Goal: Task Accomplishment & Management: Manage account settings

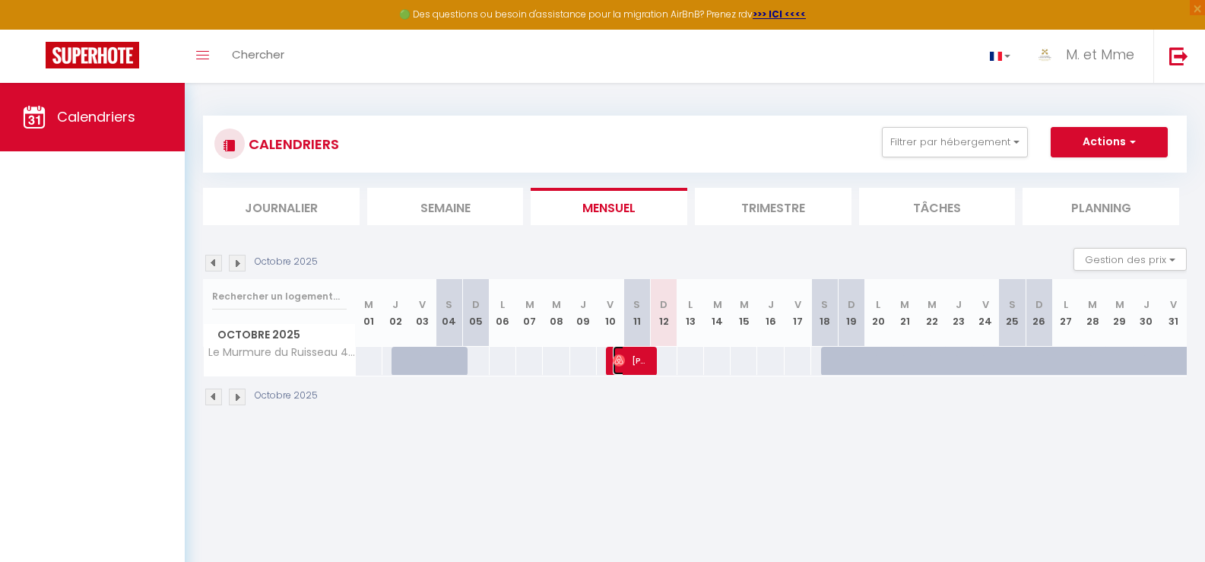
click at [617, 354] on img at bounding box center [619, 360] width 12 height 12
select select "OK"
select select "0"
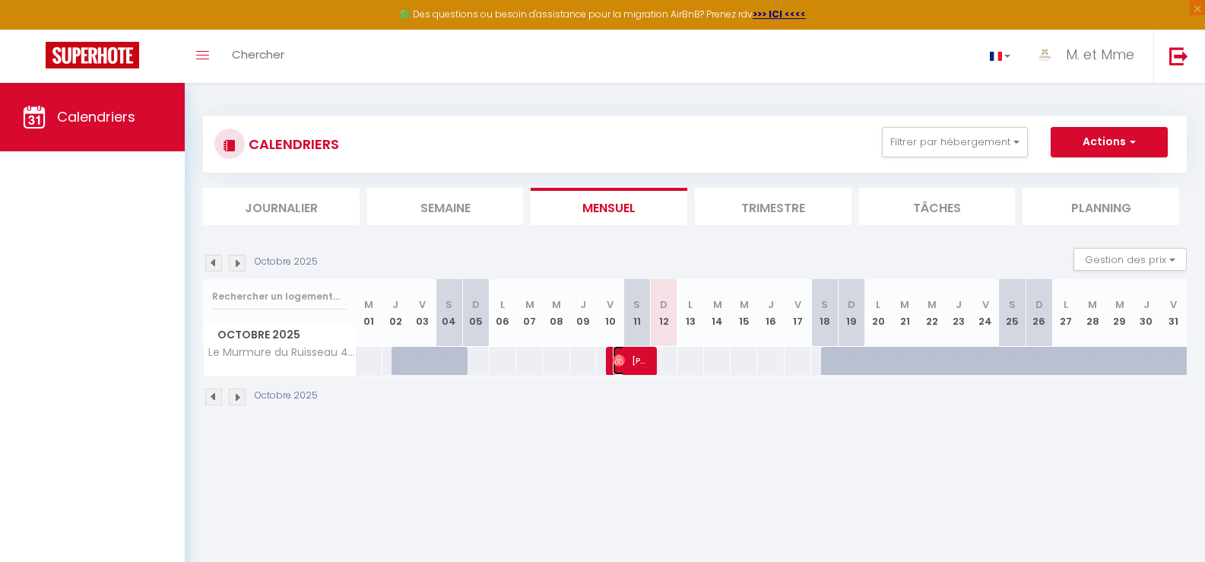
select select "1"
select select
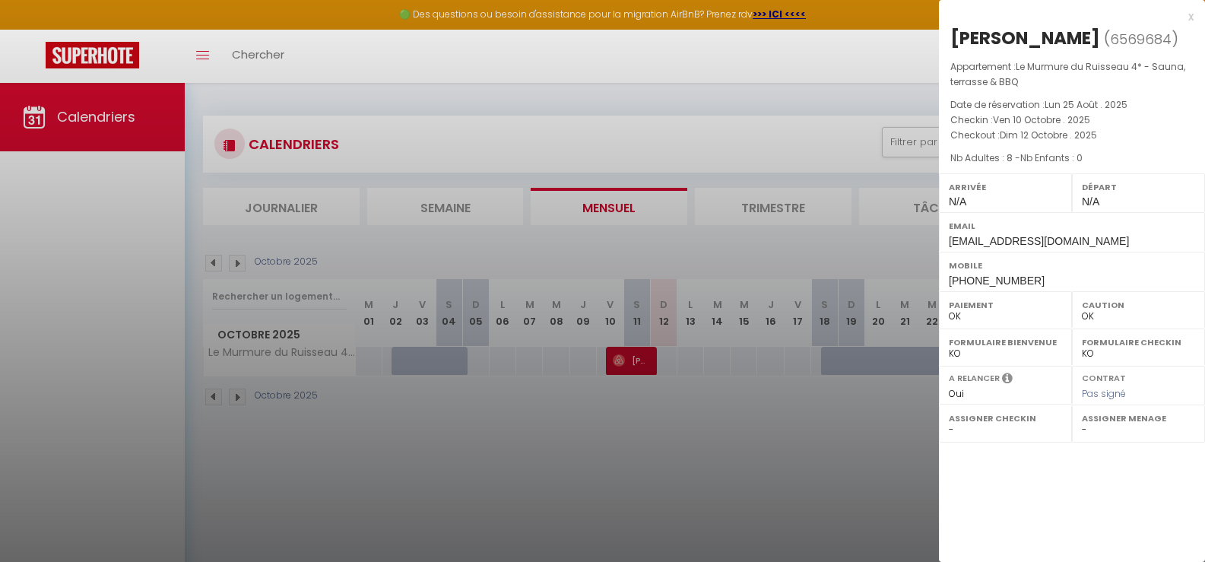
click at [617, 354] on div at bounding box center [602, 281] width 1205 height 562
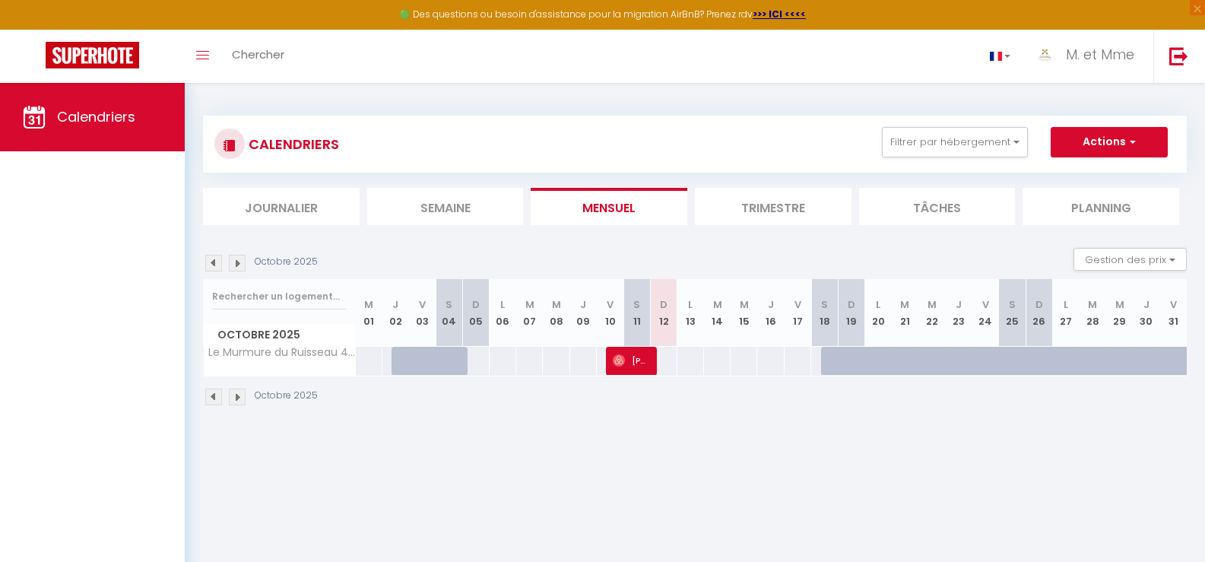
click at [235, 263] on img at bounding box center [237, 263] width 17 height 17
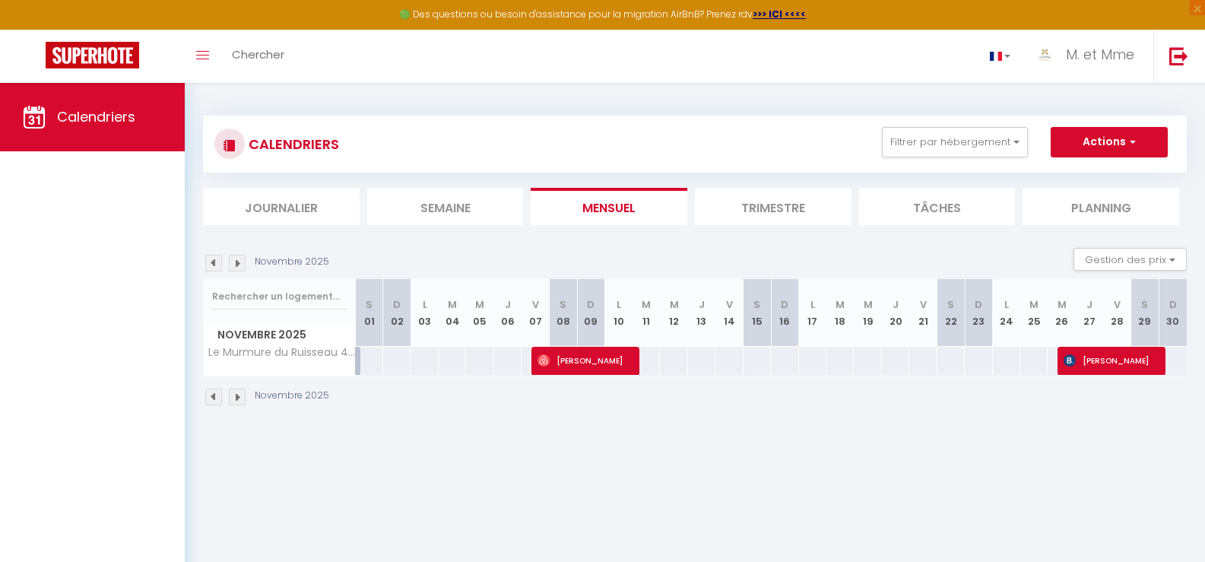
click at [235, 263] on img at bounding box center [237, 263] width 17 height 17
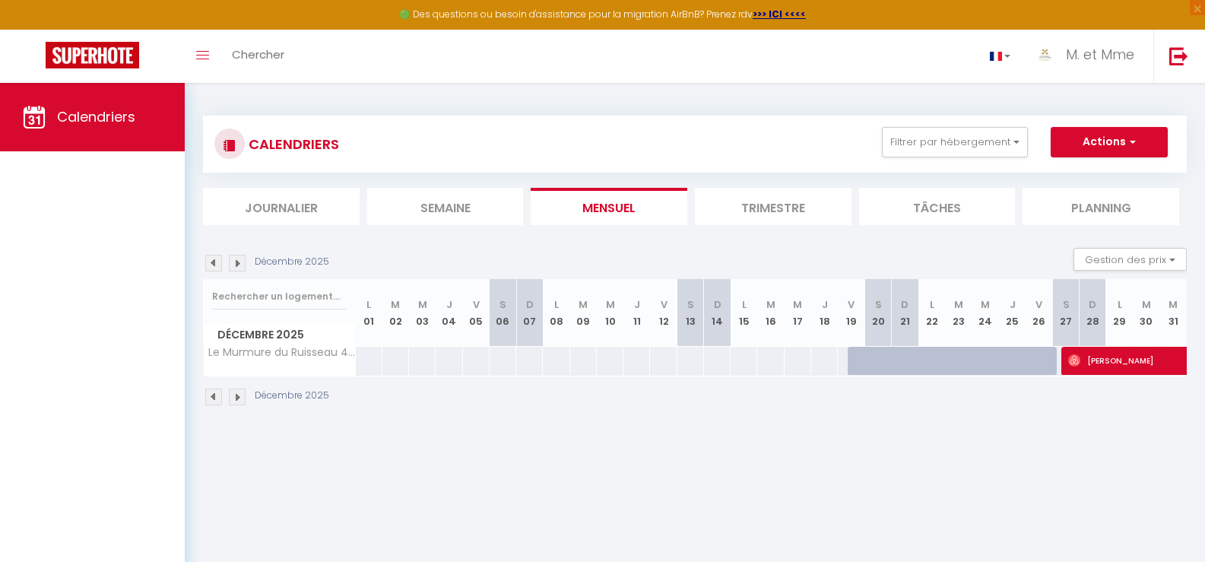
click at [235, 263] on img at bounding box center [237, 263] width 17 height 17
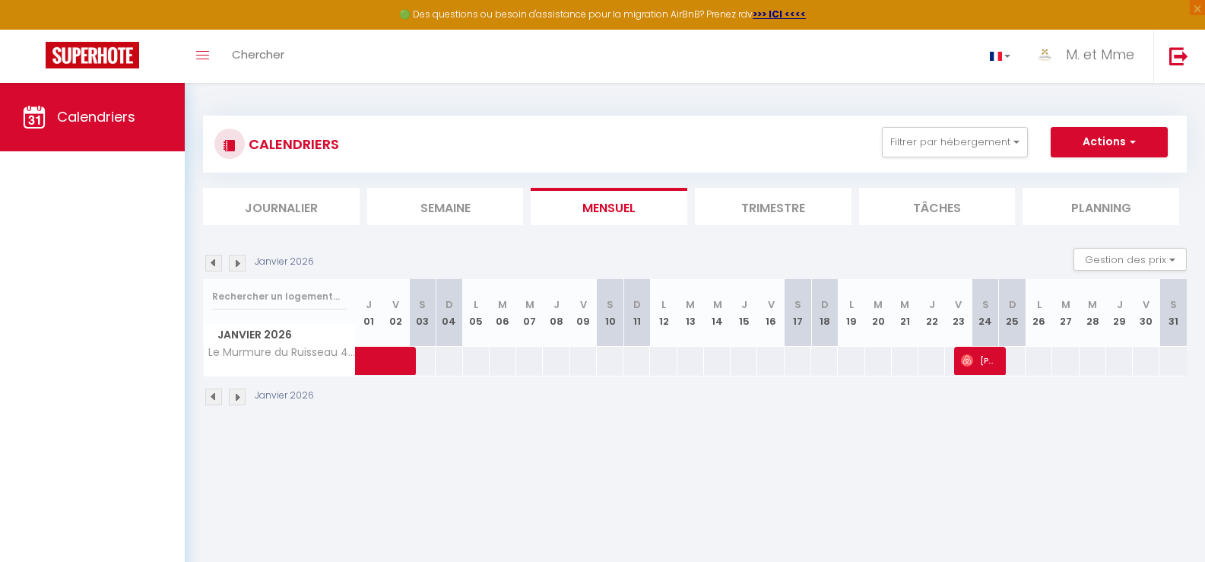
click at [235, 263] on img at bounding box center [237, 263] width 17 height 17
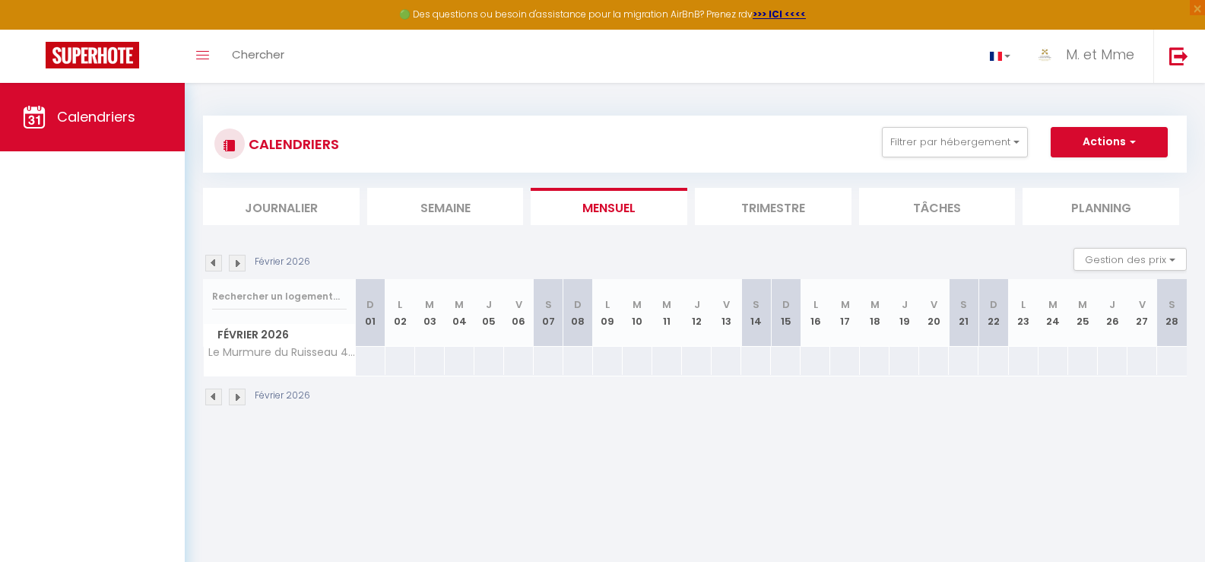
click at [235, 263] on img at bounding box center [237, 263] width 17 height 17
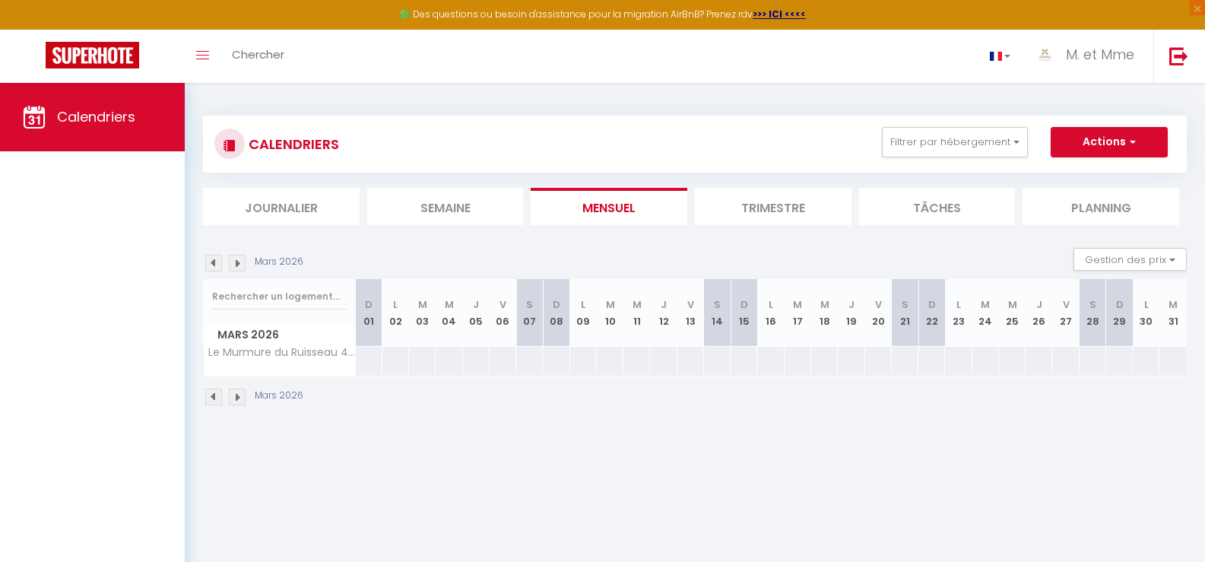
click at [235, 263] on img at bounding box center [237, 263] width 17 height 17
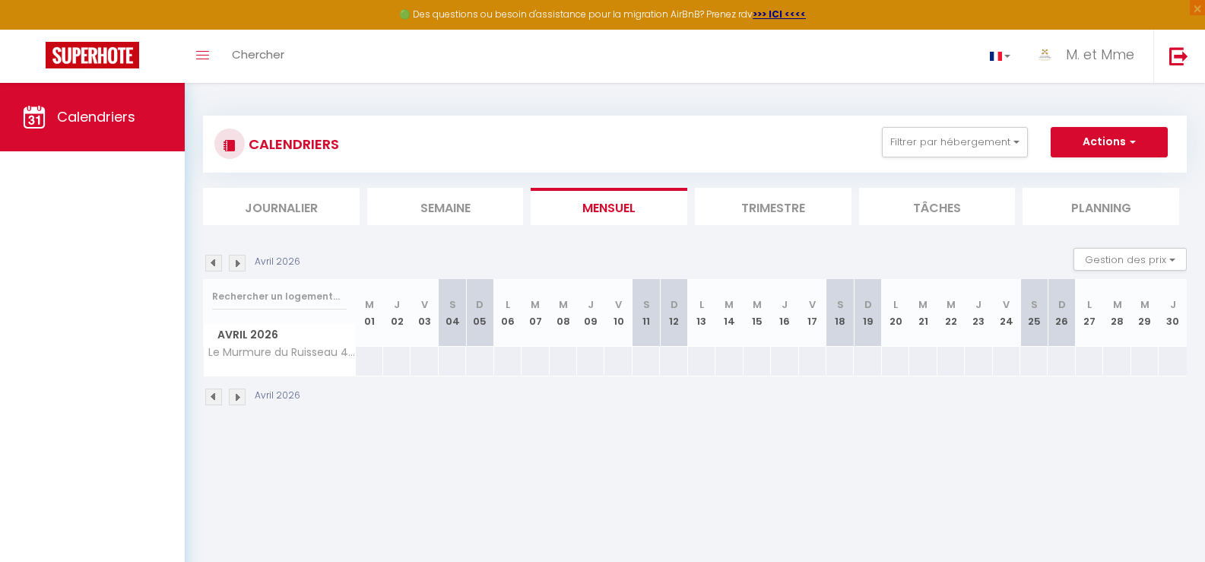
click at [235, 263] on img at bounding box center [237, 263] width 17 height 17
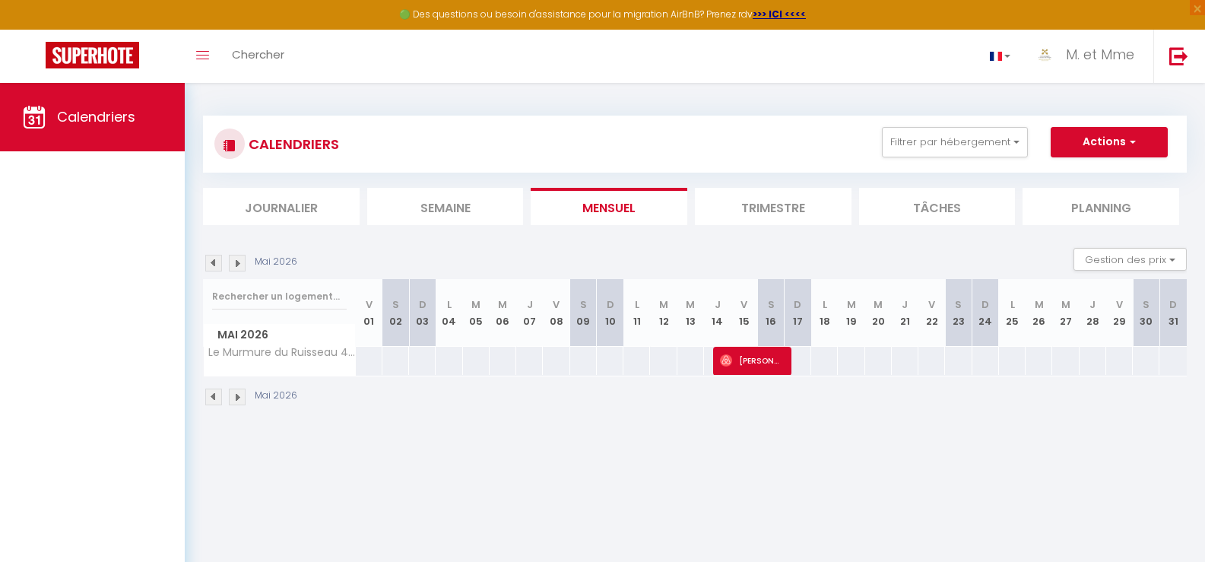
click at [235, 263] on img at bounding box center [237, 263] width 17 height 17
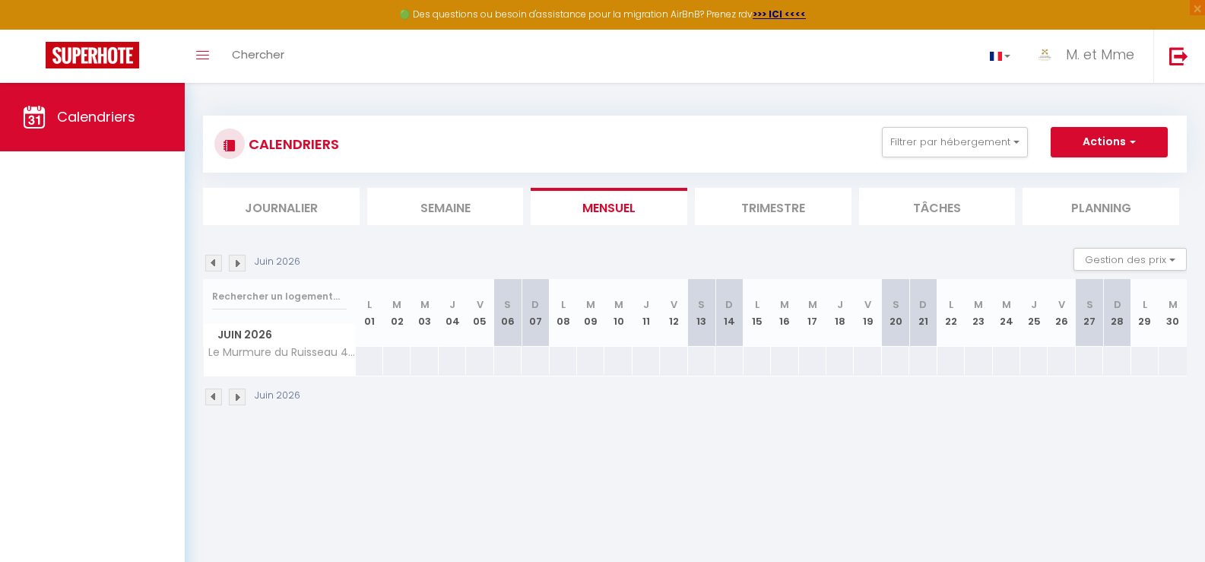
click at [235, 263] on img at bounding box center [237, 263] width 17 height 17
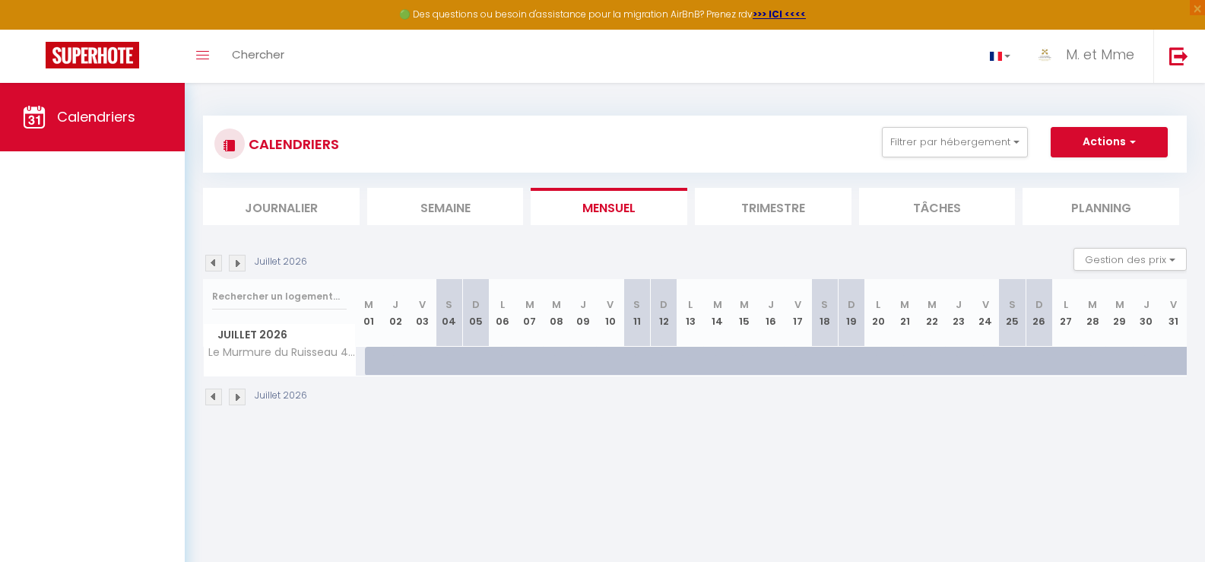
click at [217, 262] on img at bounding box center [213, 263] width 17 height 17
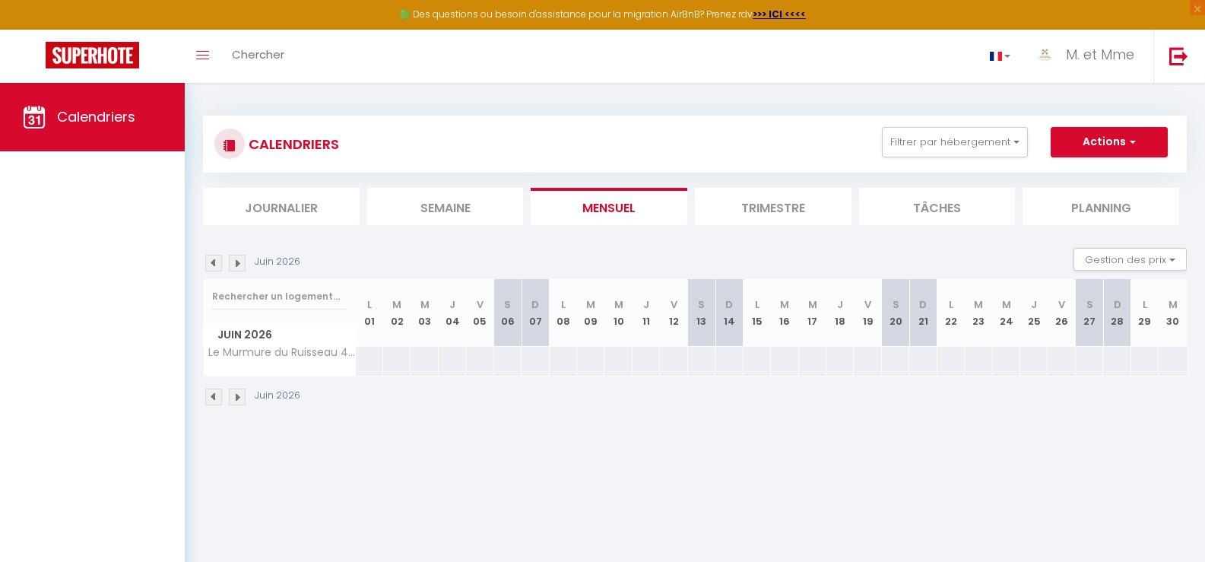
click at [217, 262] on img at bounding box center [213, 263] width 17 height 17
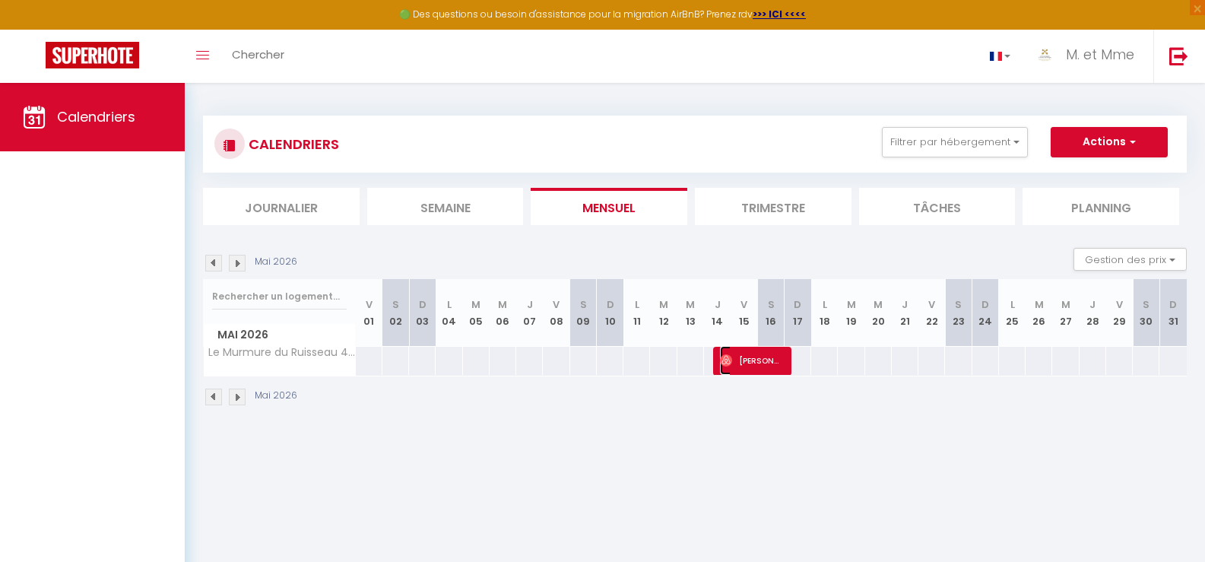
click at [739, 367] on span "[PERSON_NAME]" at bounding box center [751, 360] width 62 height 29
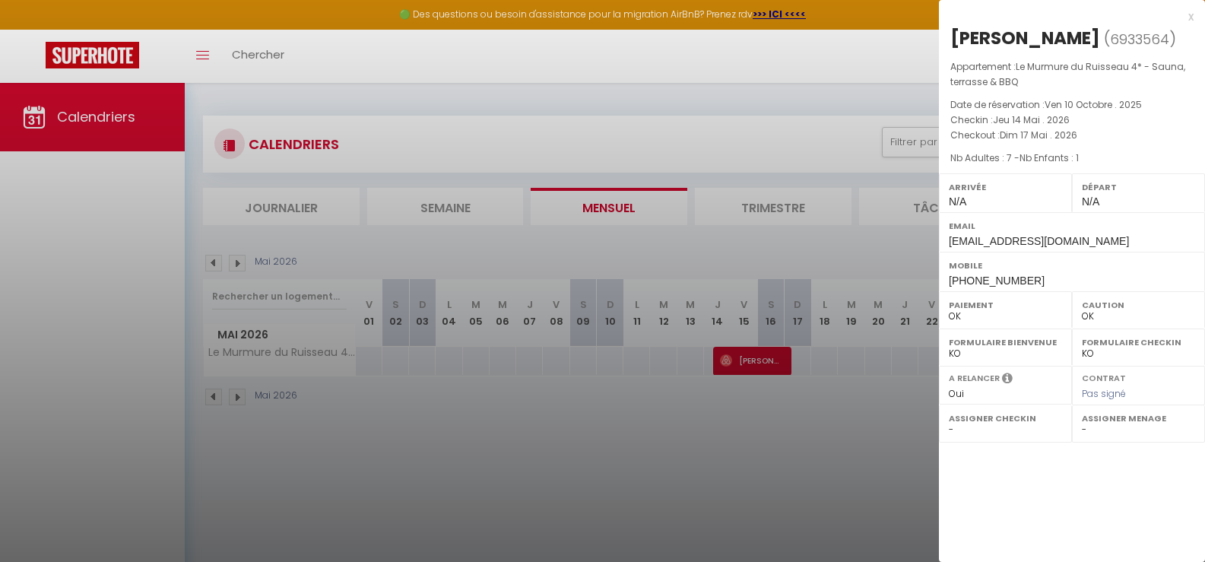
click at [732, 361] on div at bounding box center [602, 281] width 1205 height 562
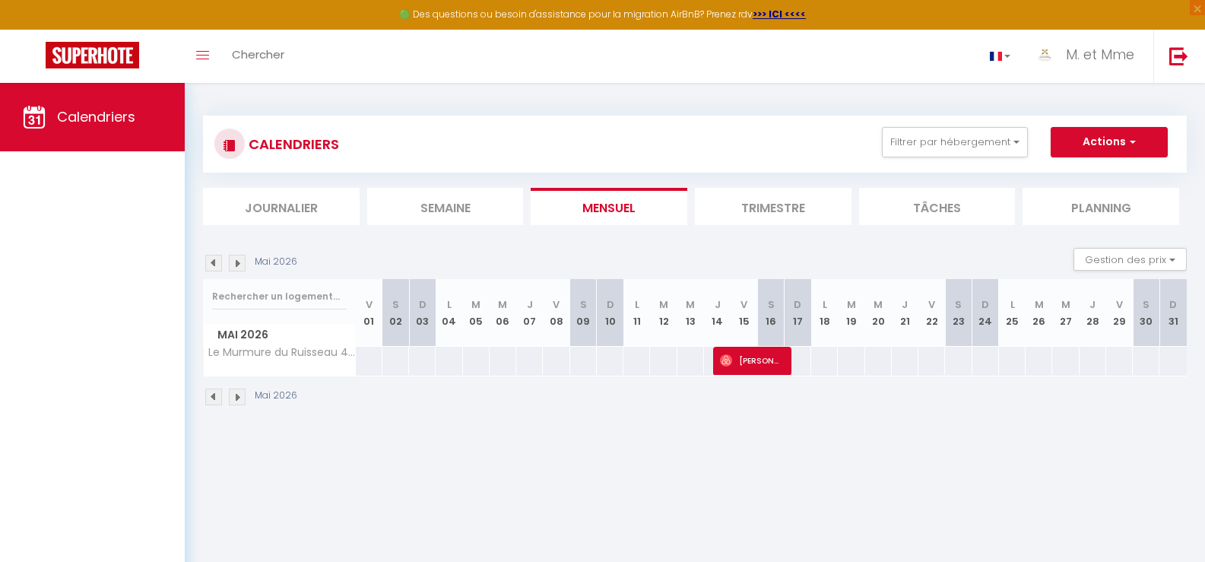
click at [232, 266] on img at bounding box center [237, 263] width 17 height 17
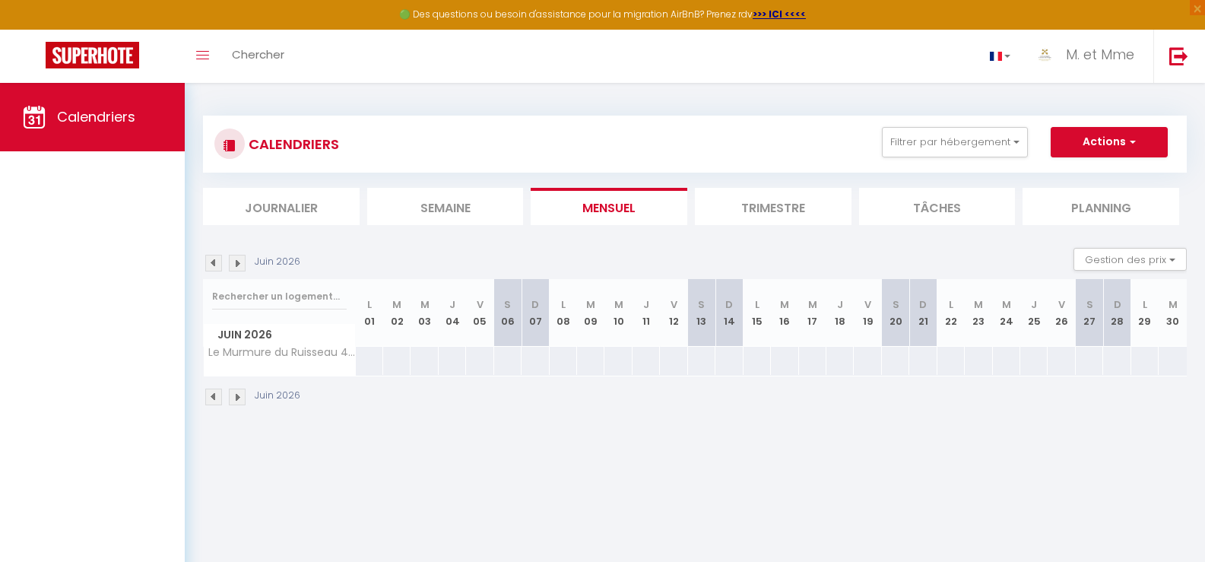
click at [232, 266] on img at bounding box center [237, 263] width 17 height 17
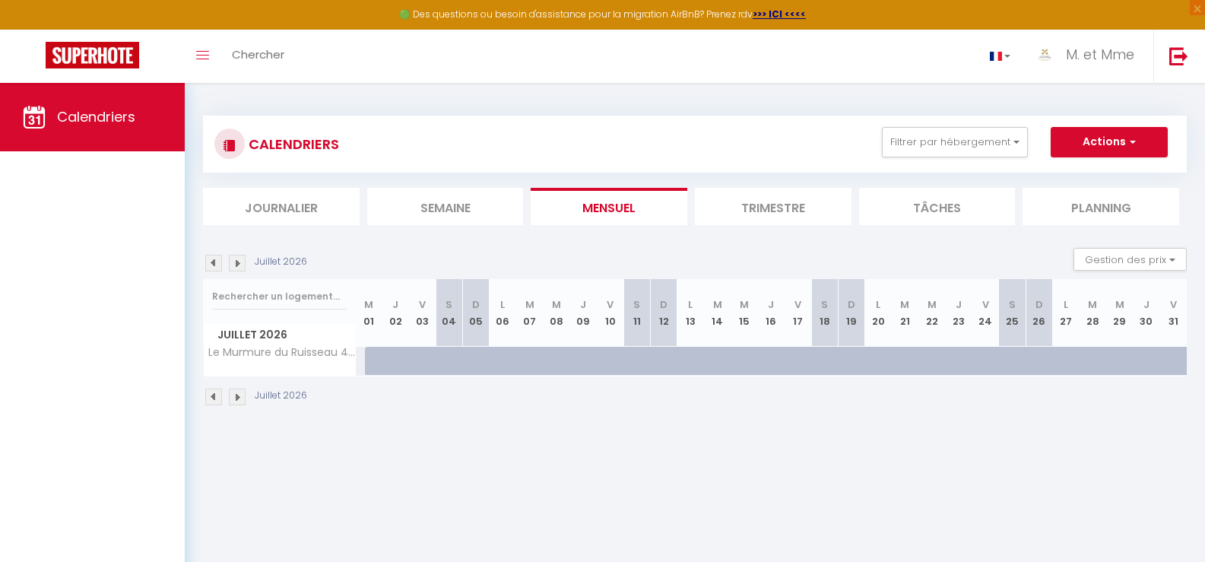
click at [232, 266] on img at bounding box center [237, 263] width 17 height 17
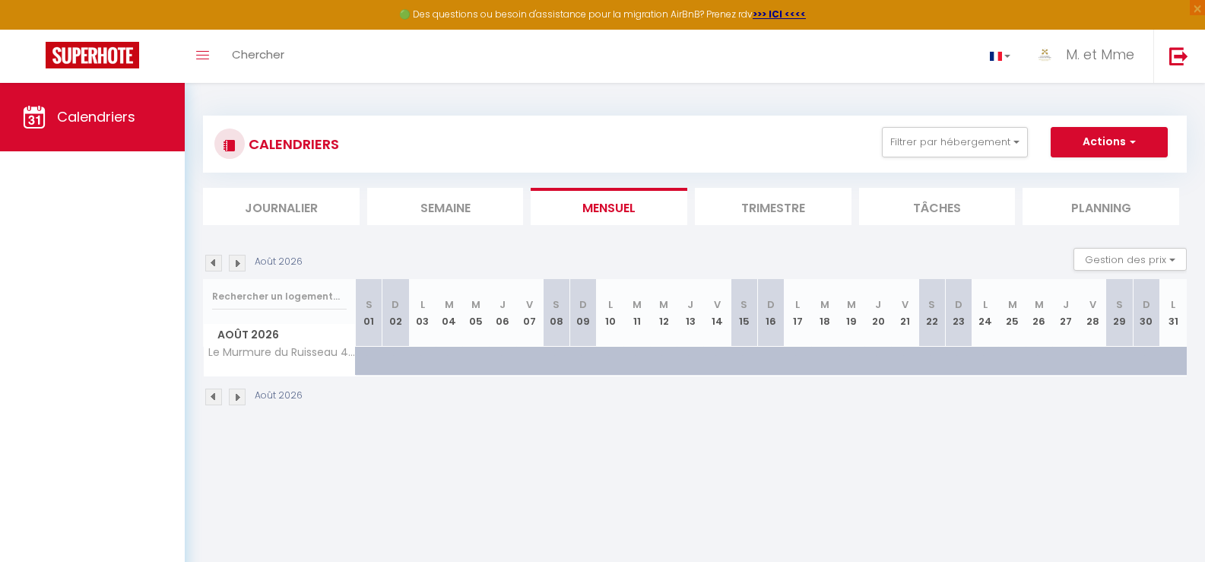
click at [232, 266] on img at bounding box center [237, 263] width 17 height 17
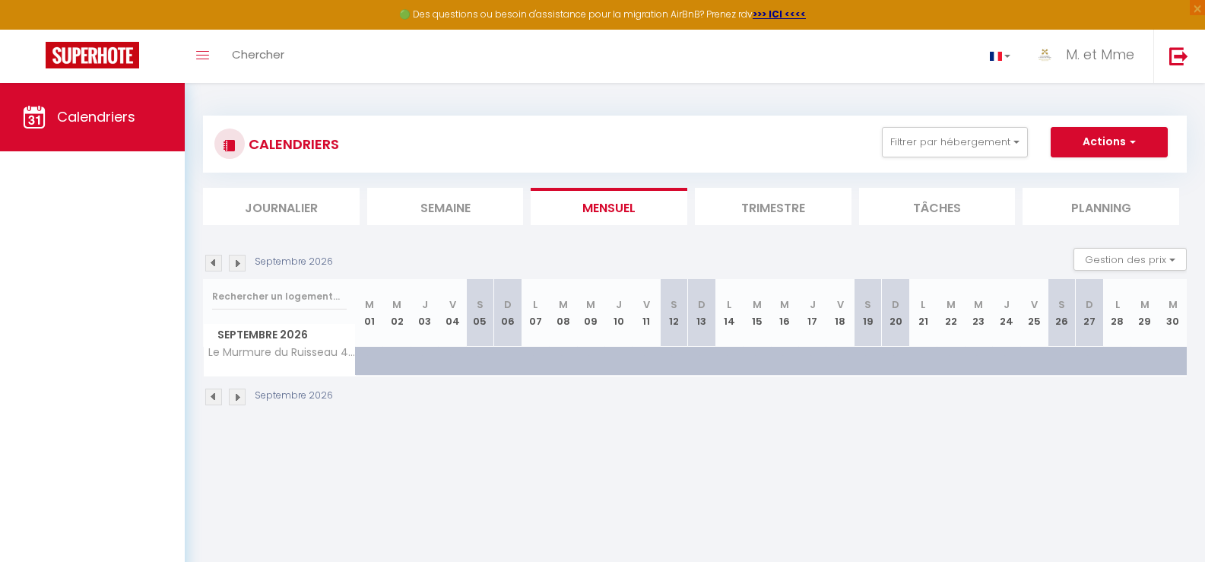
click at [232, 266] on img at bounding box center [237, 263] width 17 height 17
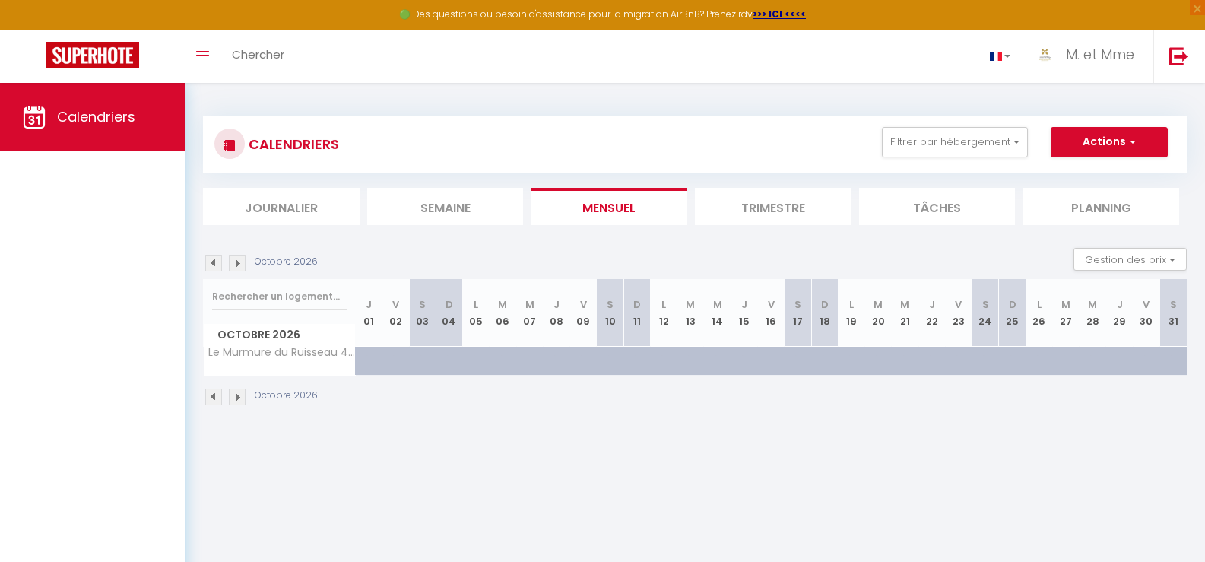
click at [232, 266] on img at bounding box center [237, 263] width 17 height 17
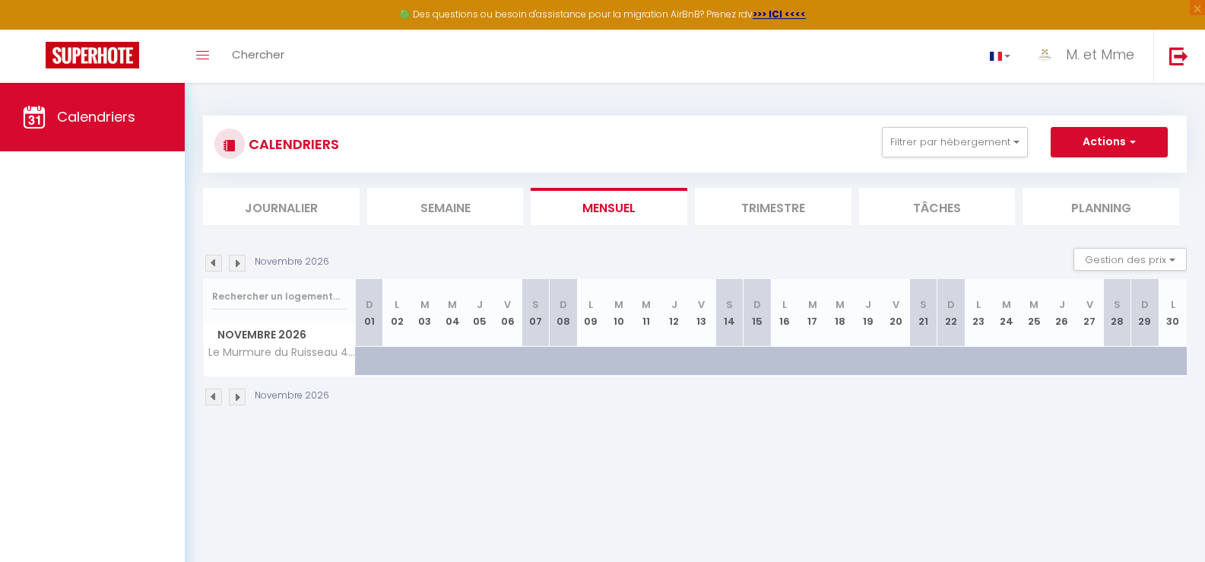
click at [213, 266] on img at bounding box center [213, 263] width 17 height 17
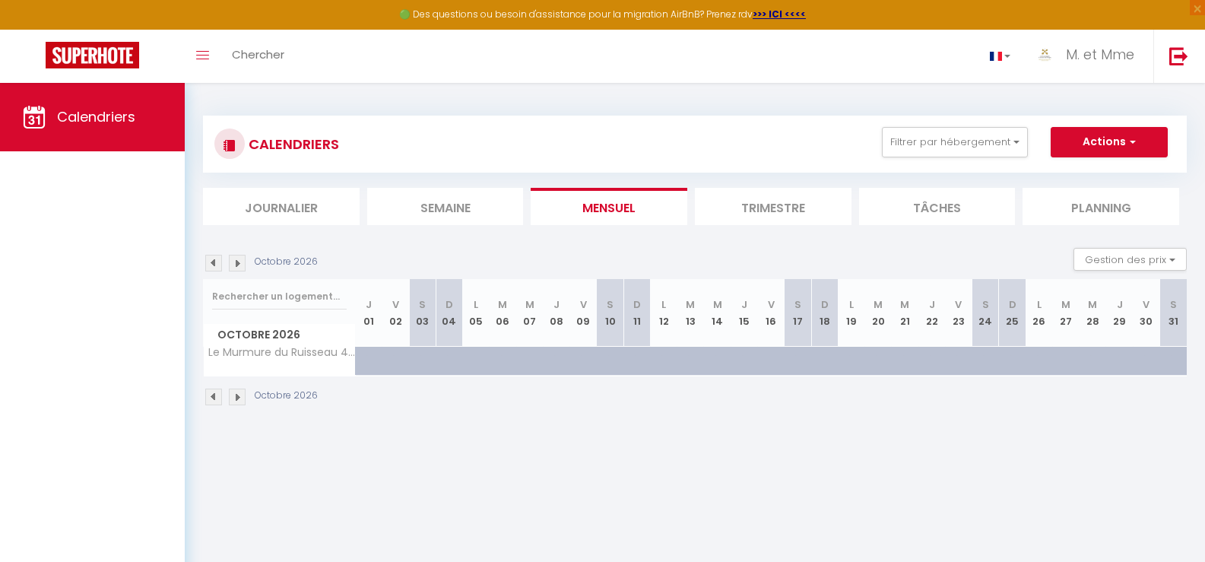
click at [213, 266] on img at bounding box center [213, 263] width 17 height 17
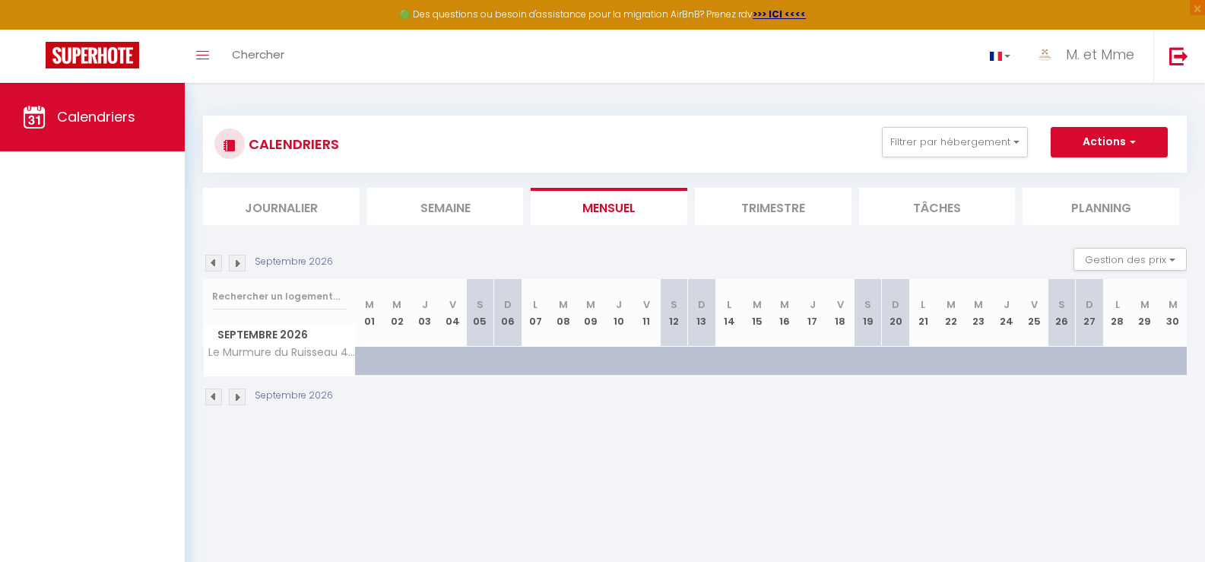
click at [213, 266] on img at bounding box center [213, 263] width 17 height 17
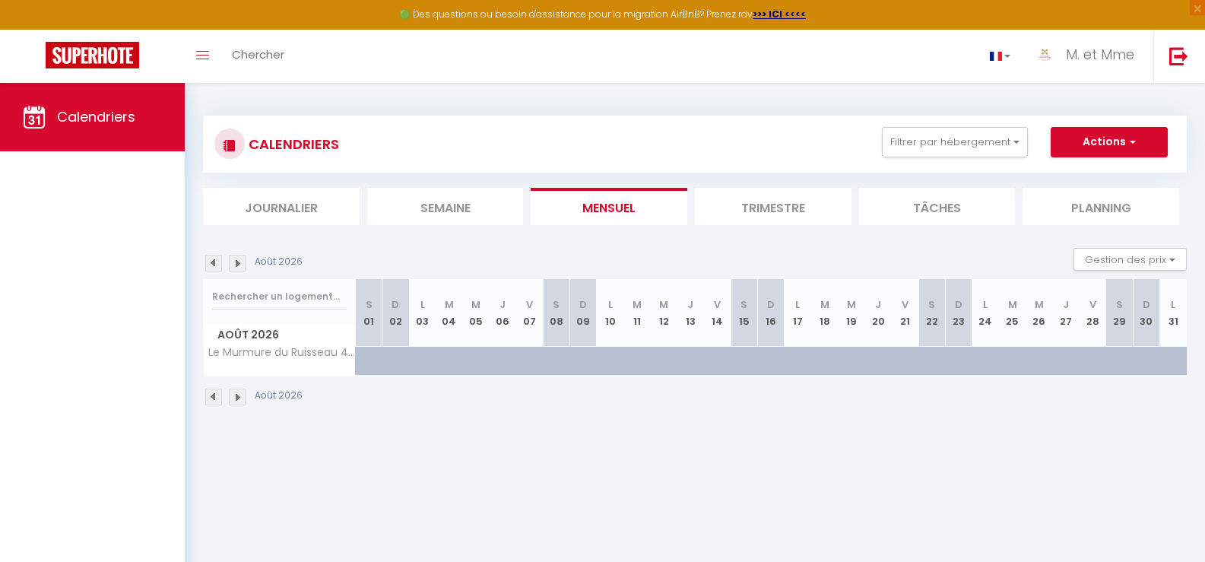
click at [213, 266] on img at bounding box center [213, 263] width 17 height 17
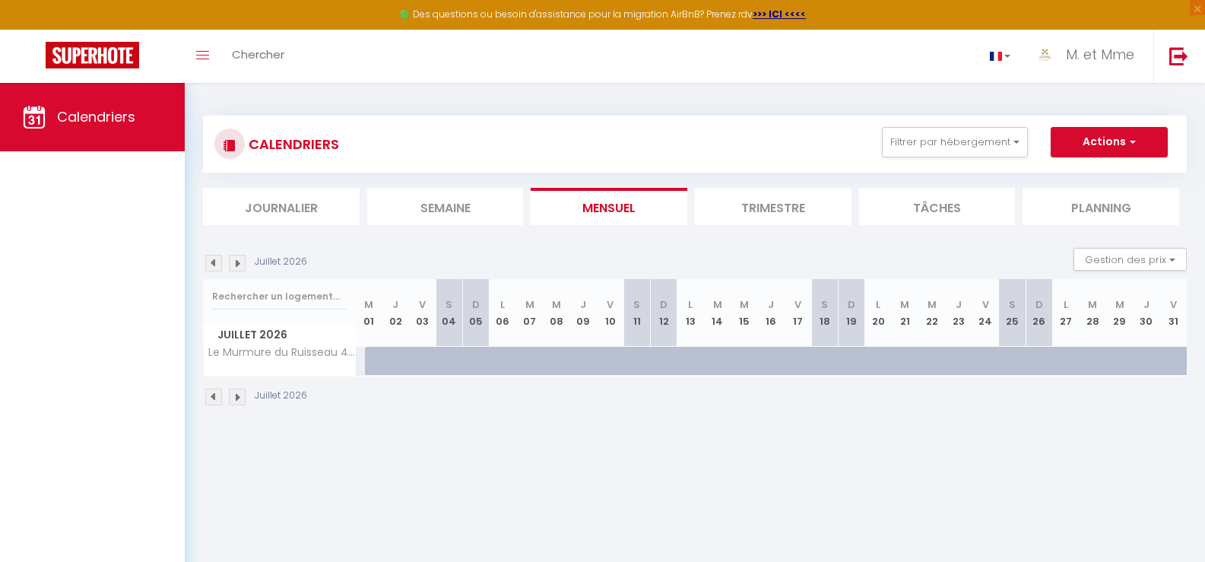
click at [213, 266] on img at bounding box center [213, 263] width 17 height 17
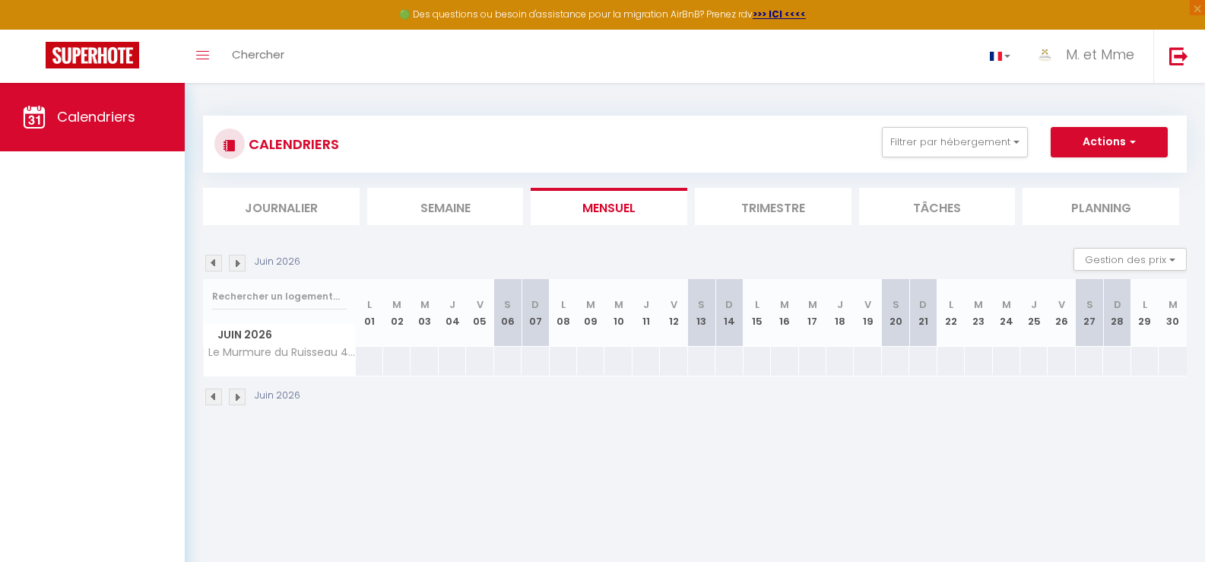
click at [213, 266] on img at bounding box center [213, 263] width 17 height 17
